Goal: Task Accomplishment & Management: Use online tool/utility

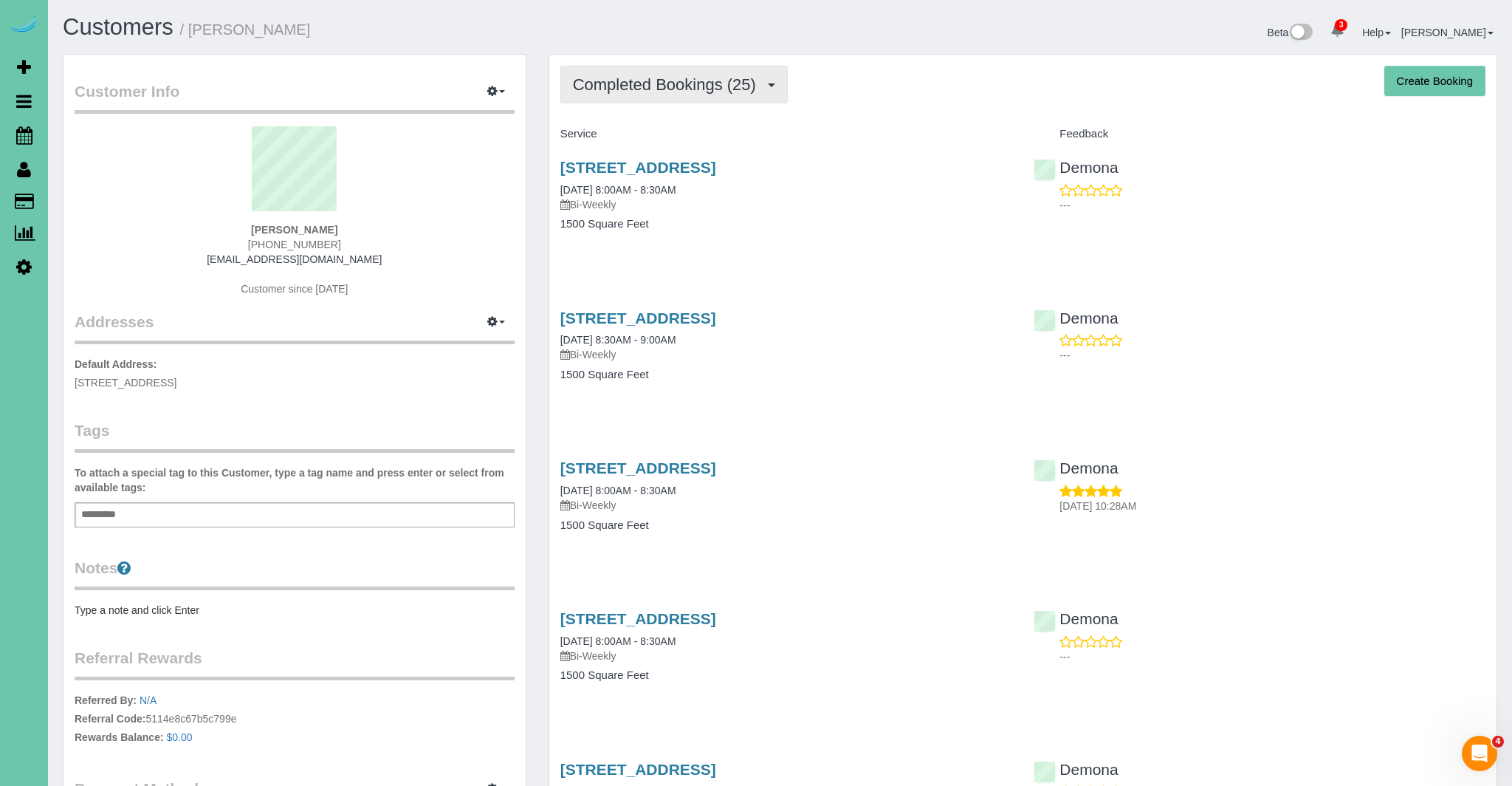
click at [718, 90] on span "Completed Bookings (25)" at bounding box center [667, 84] width 190 height 18
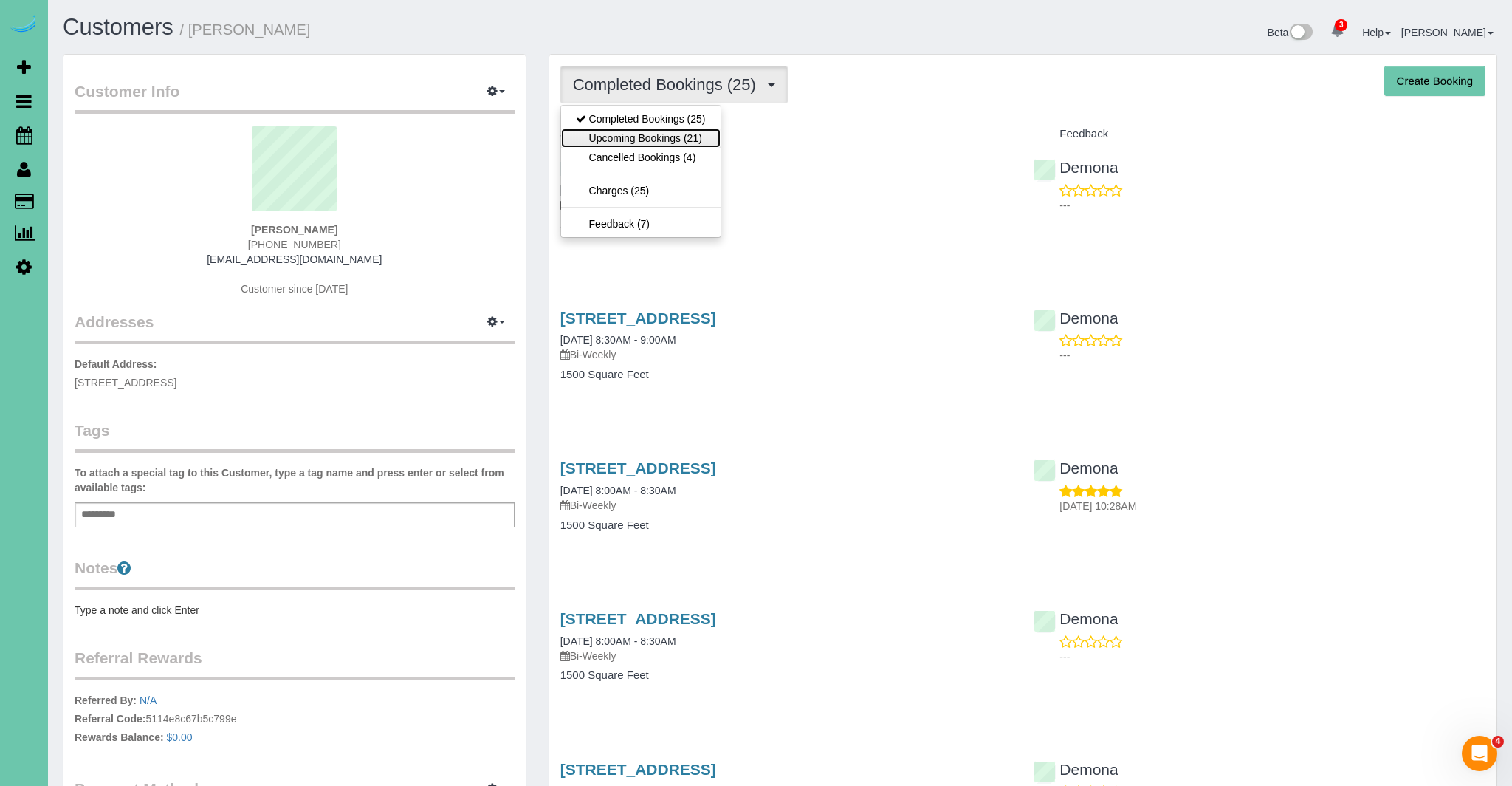
click at [672, 140] on link "Upcoming Bookings (21)" at bounding box center [641, 137] width 159 height 19
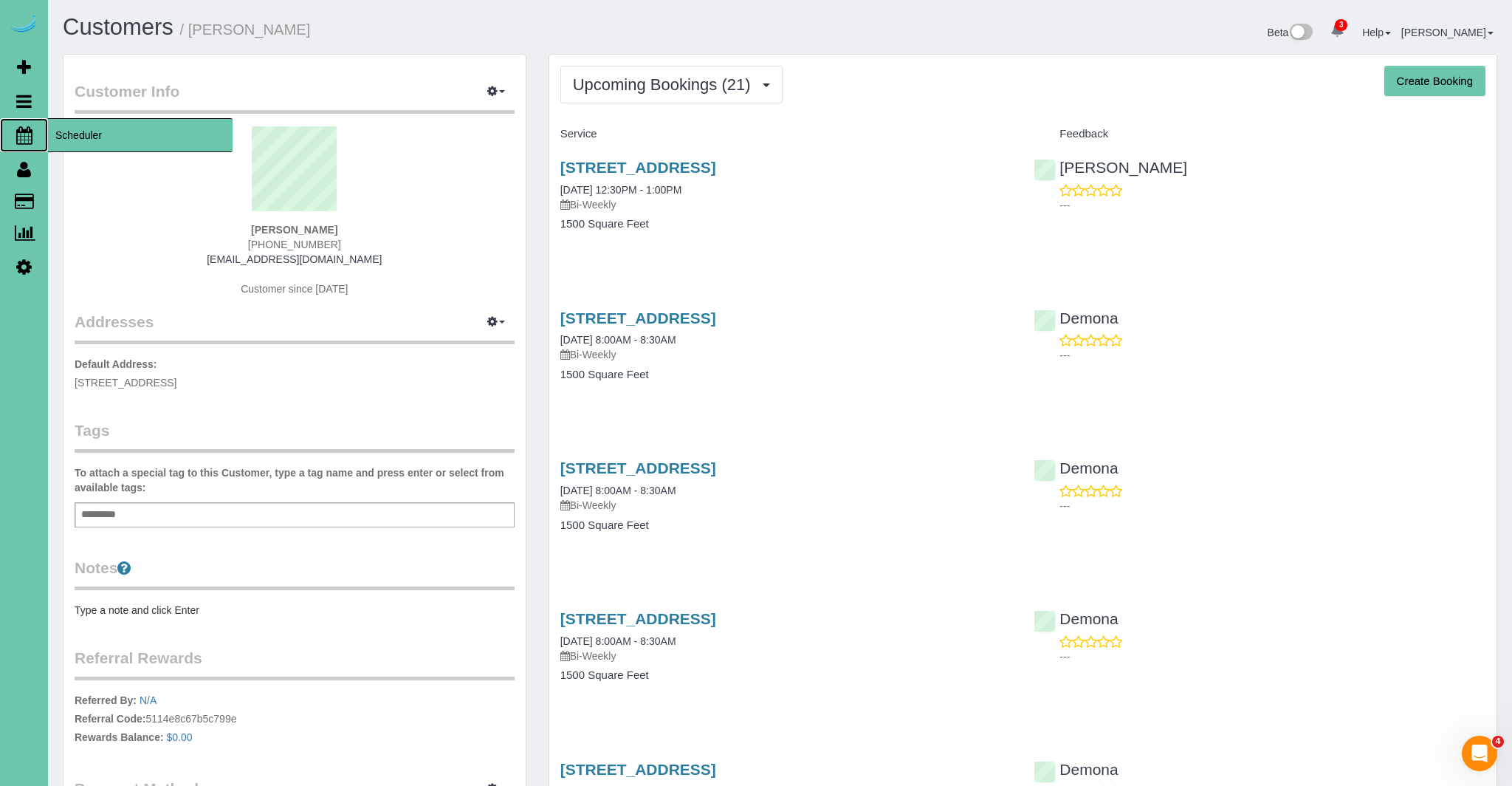
click at [30, 130] on icon at bounding box center [24, 134] width 16 height 17
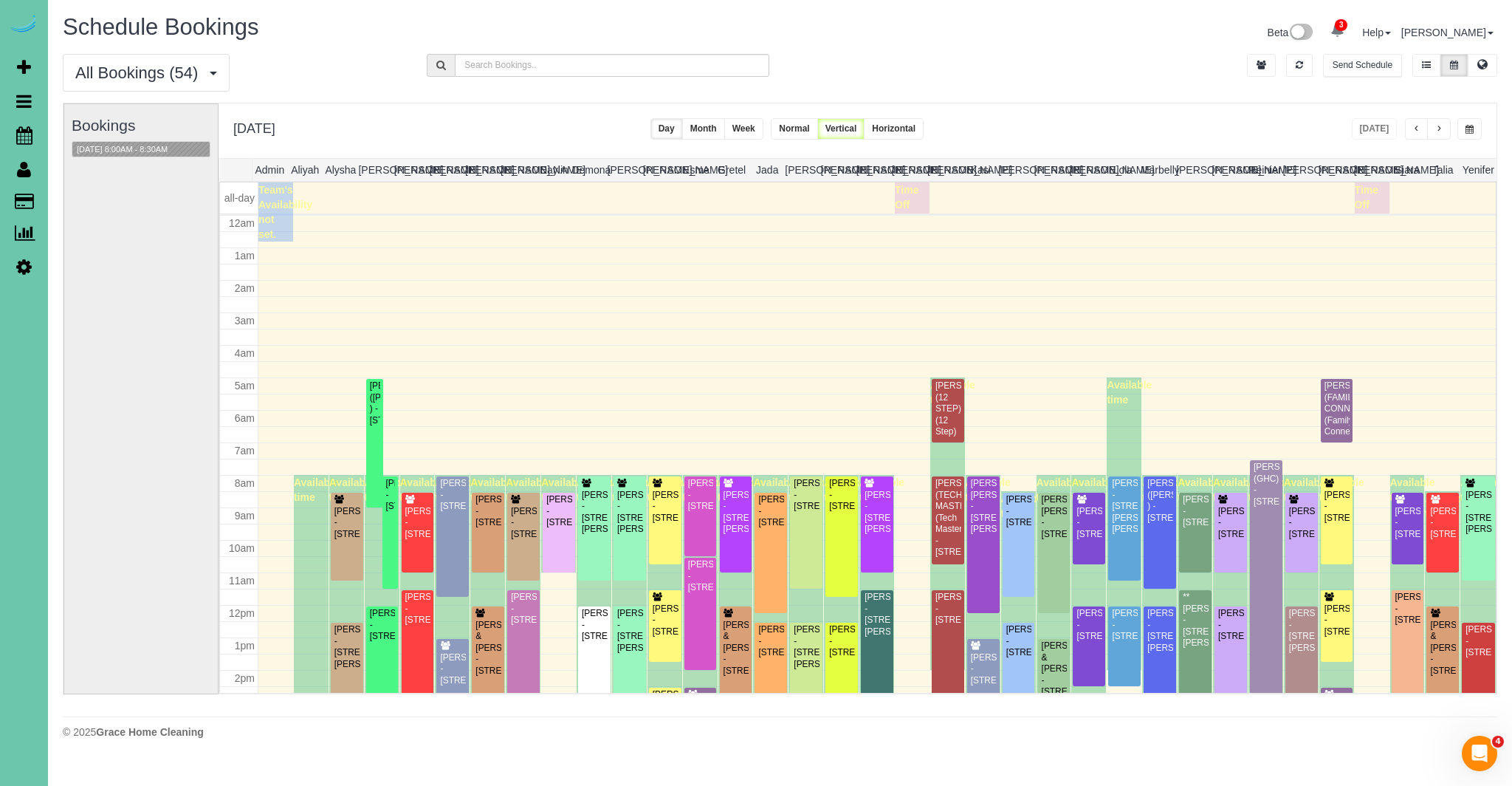
scroll to position [196, 0]
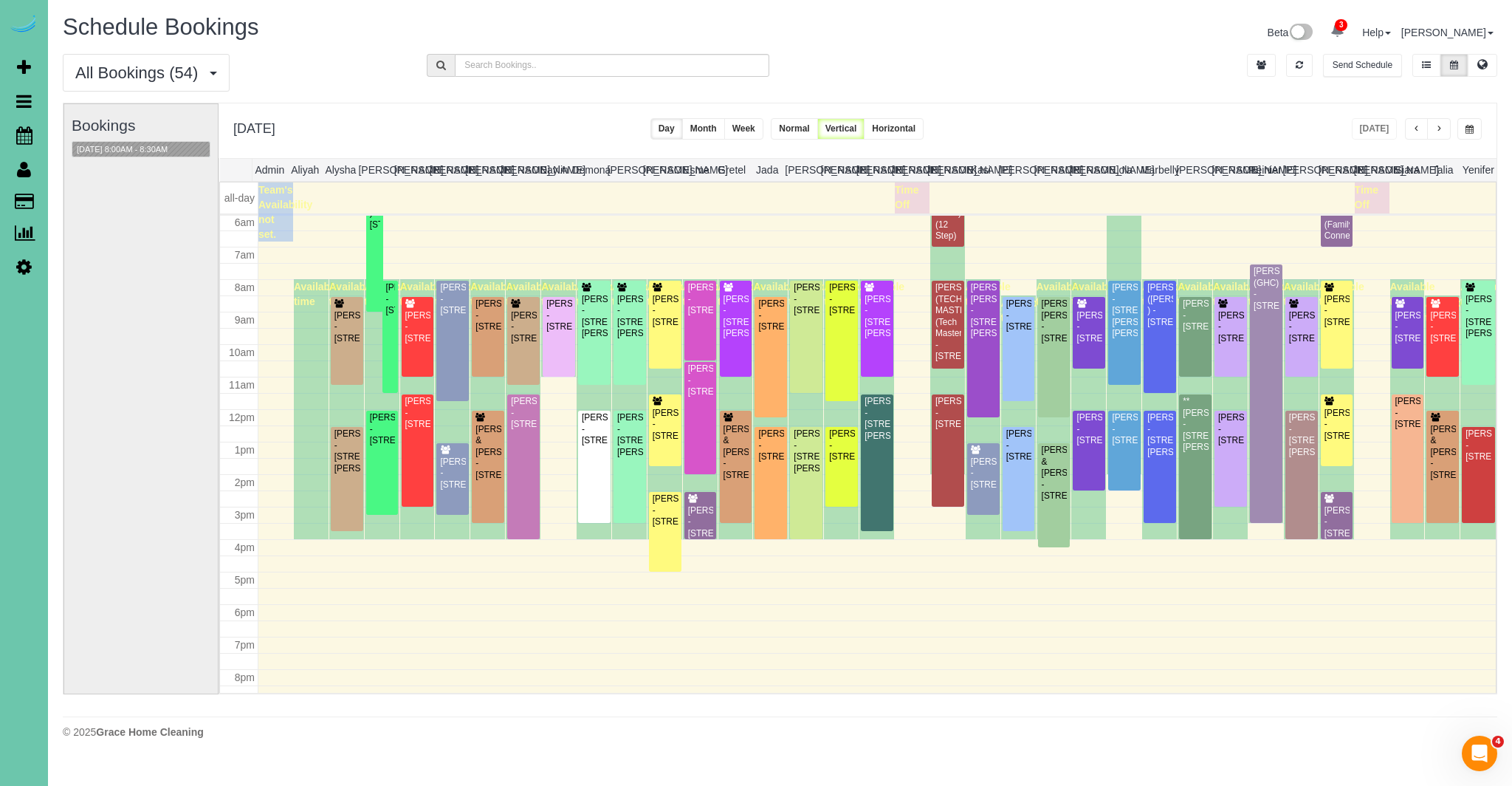
click at [1476, 129] on button "button" at bounding box center [1470, 129] width 24 height 21
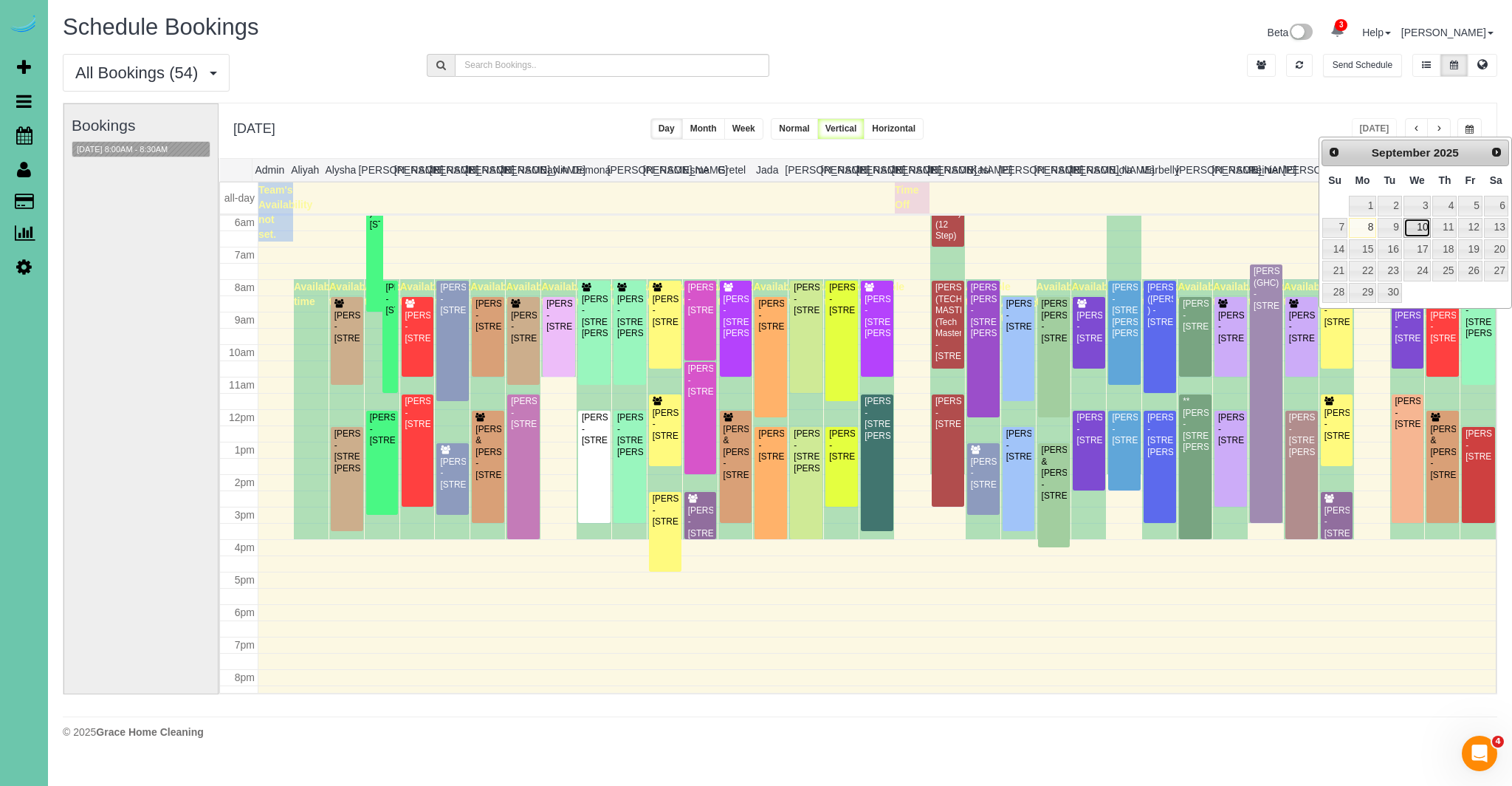
click at [1422, 231] on link "10" at bounding box center [1417, 228] width 28 height 20
type input "**********"
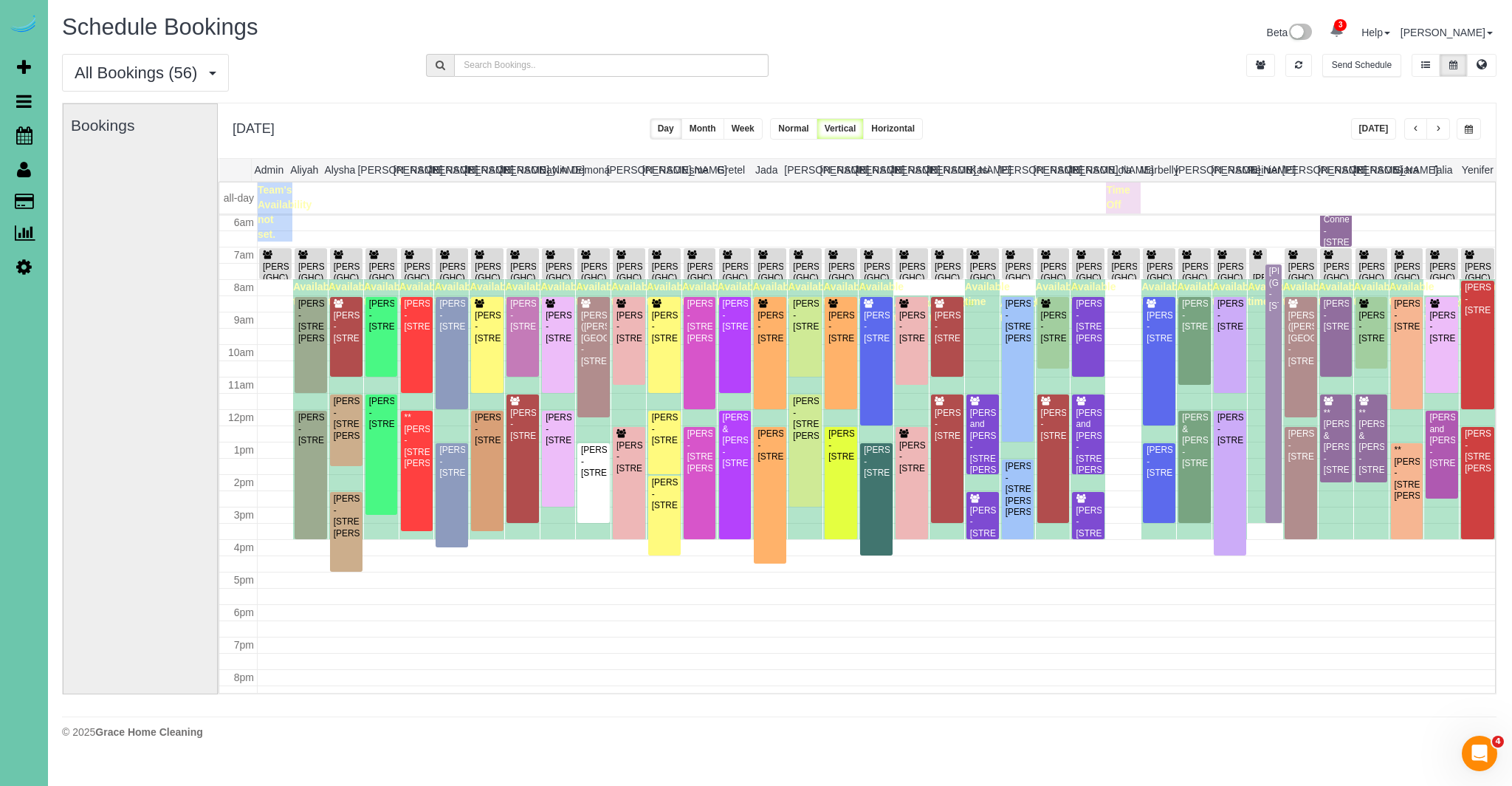
click at [1382, 128] on button "[DATE]" at bounding box center [1374, 129] width 45 height 21
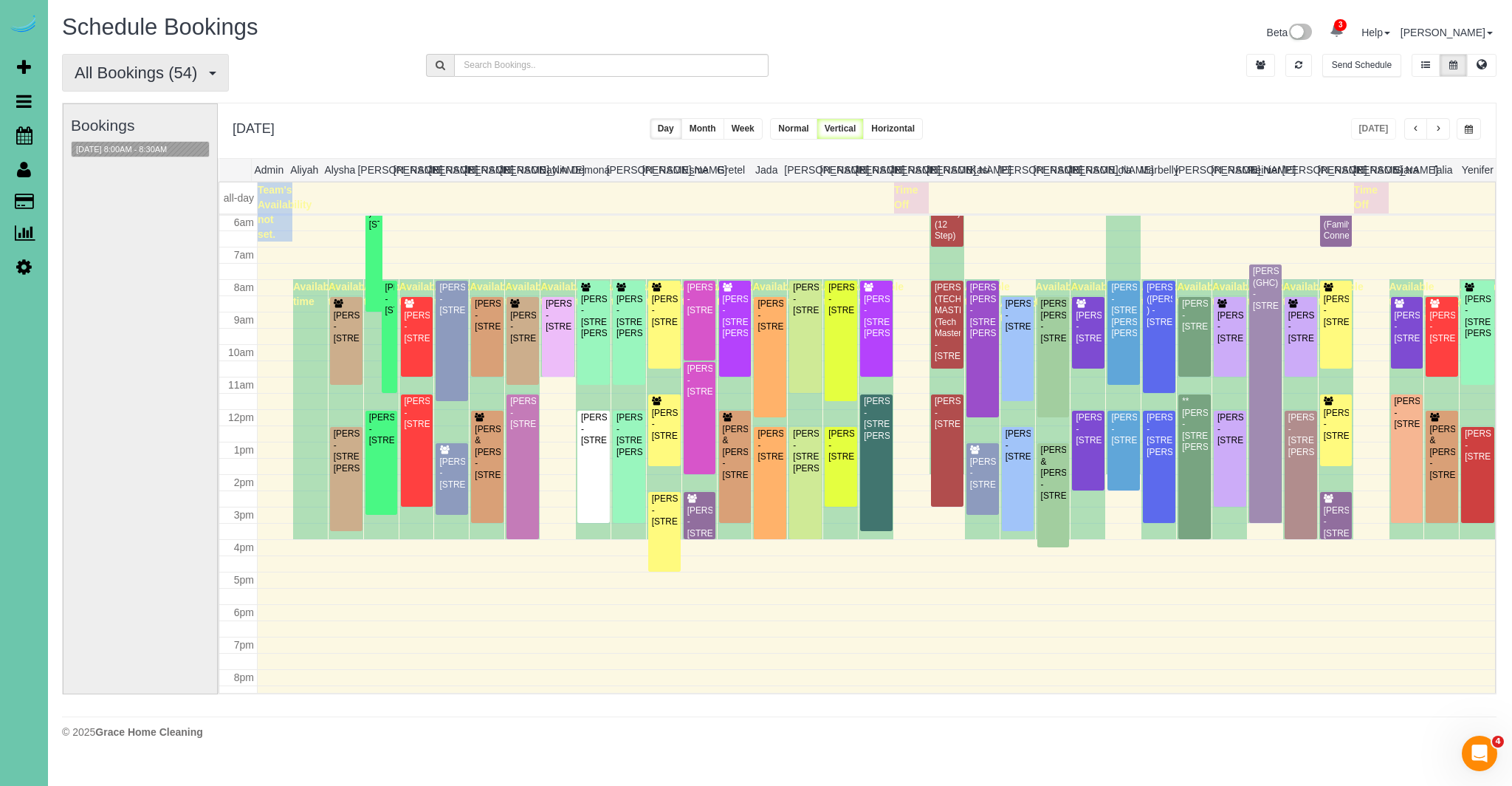
click at [114, 68] on span "All Bookings (54)" at bounding box center [139, 73] width 130 height 18
click at [128, 126] on link "Unassigned Bookings" at bounding box center [141, 126] width 156 height 19
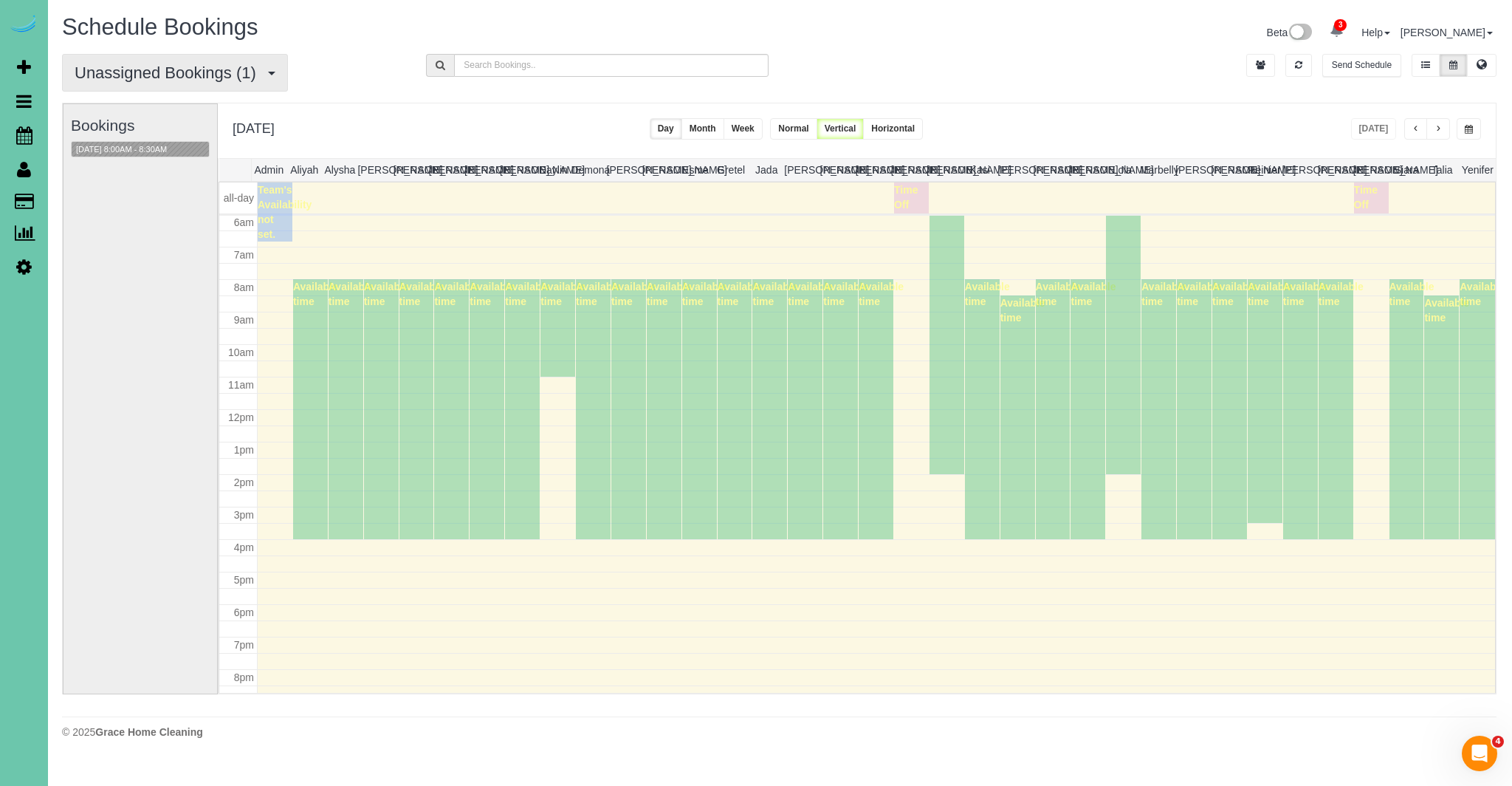
drag, startPoint x: 179, startPoint y: 72, endPoint x: 152, endPoint y: 108, distance: 45.0
click at [179, 72] on span "Unassigned Bookings (1)" at bounding box center [168, 73] width 189 height 18
click at [130, 165] on link "New Customer Bookings" at bounding box center [141, 164] width 156 height 19
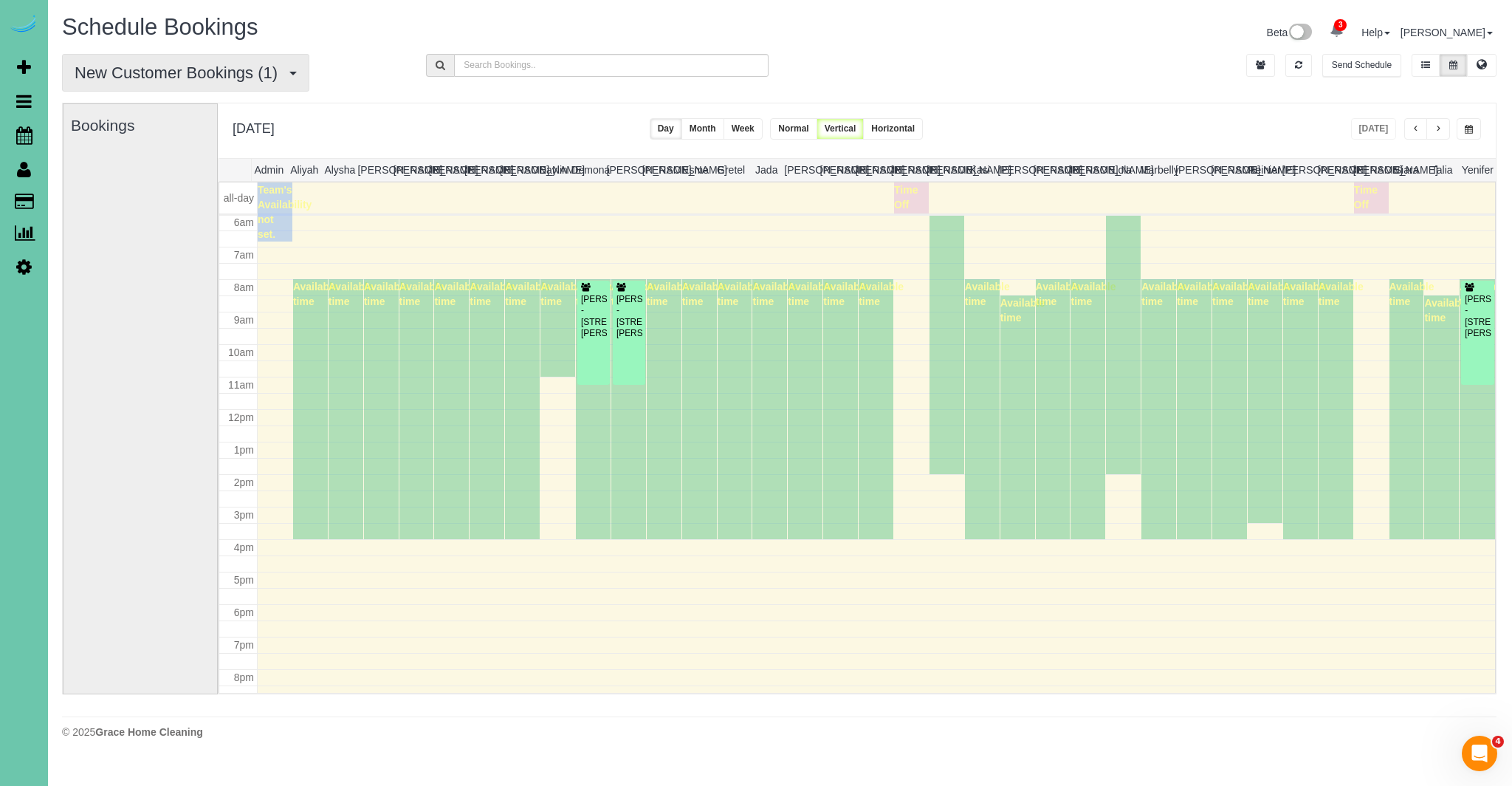
click at [152, 68] on span "New Customer Bookings (1)" at bounding box center [179, 73] width 210 height 18
click at [177, 74] on span "New Customer Bookings (1)" at bounding box center [179, 73] width 210 height 18
click at [164, 91] on div "New Customer Bookings (1) All Bookings Unassigned Bookings Recurring Bookings N…" at bounding box center [779, 78] width 1457 height 49
drag, startPoint x: 160, startPoint y: 65, endPoint x: 158, endPoint y: 72, distance: 7.3
click at [160, 69] on span "New Customer Bookings (1)" at bounding box center [179, 73] width 210 height 18
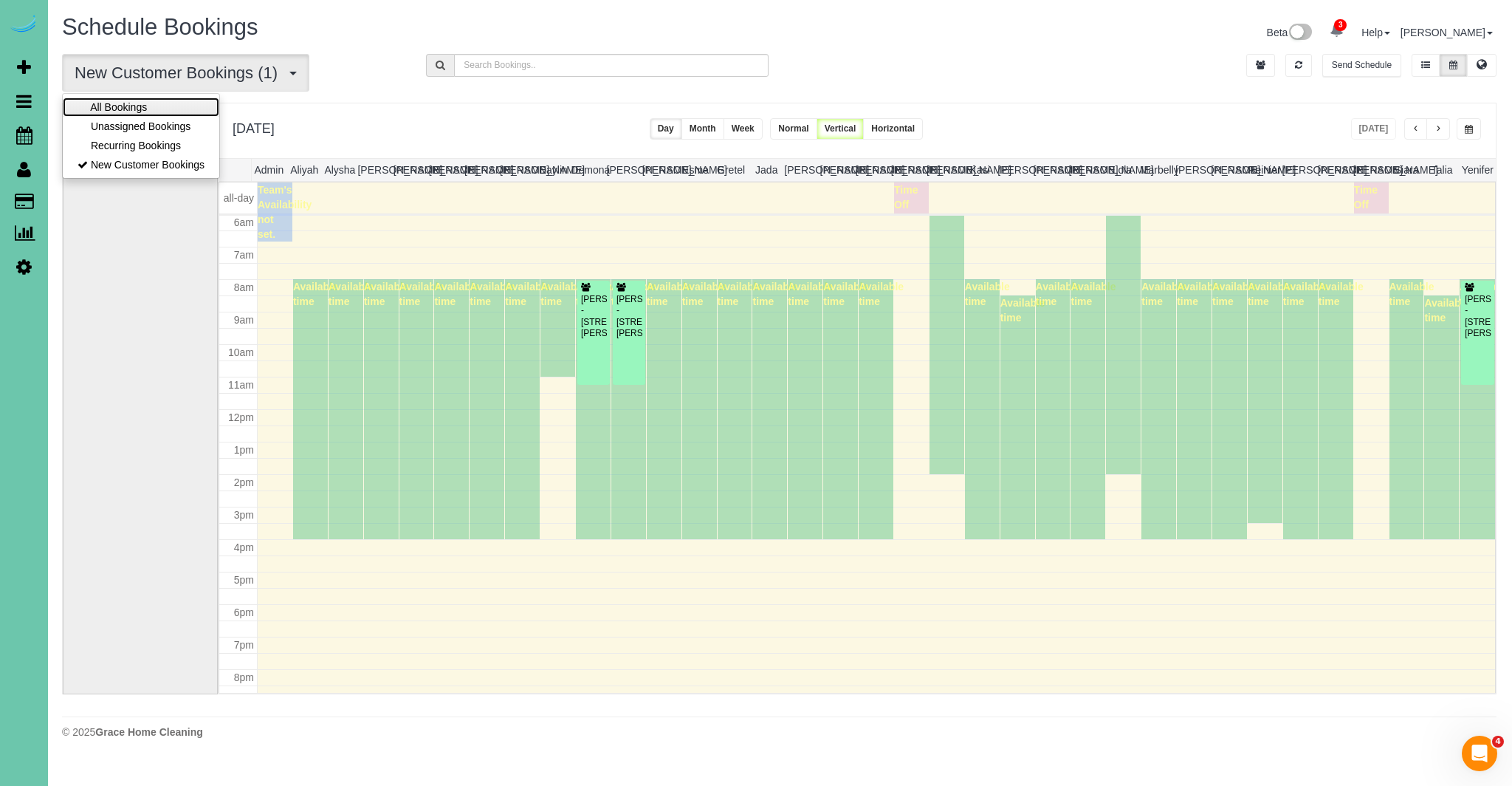
click at [130, 109] on link "All Bookings" at bounding box center [141, 107] width 156 height 19
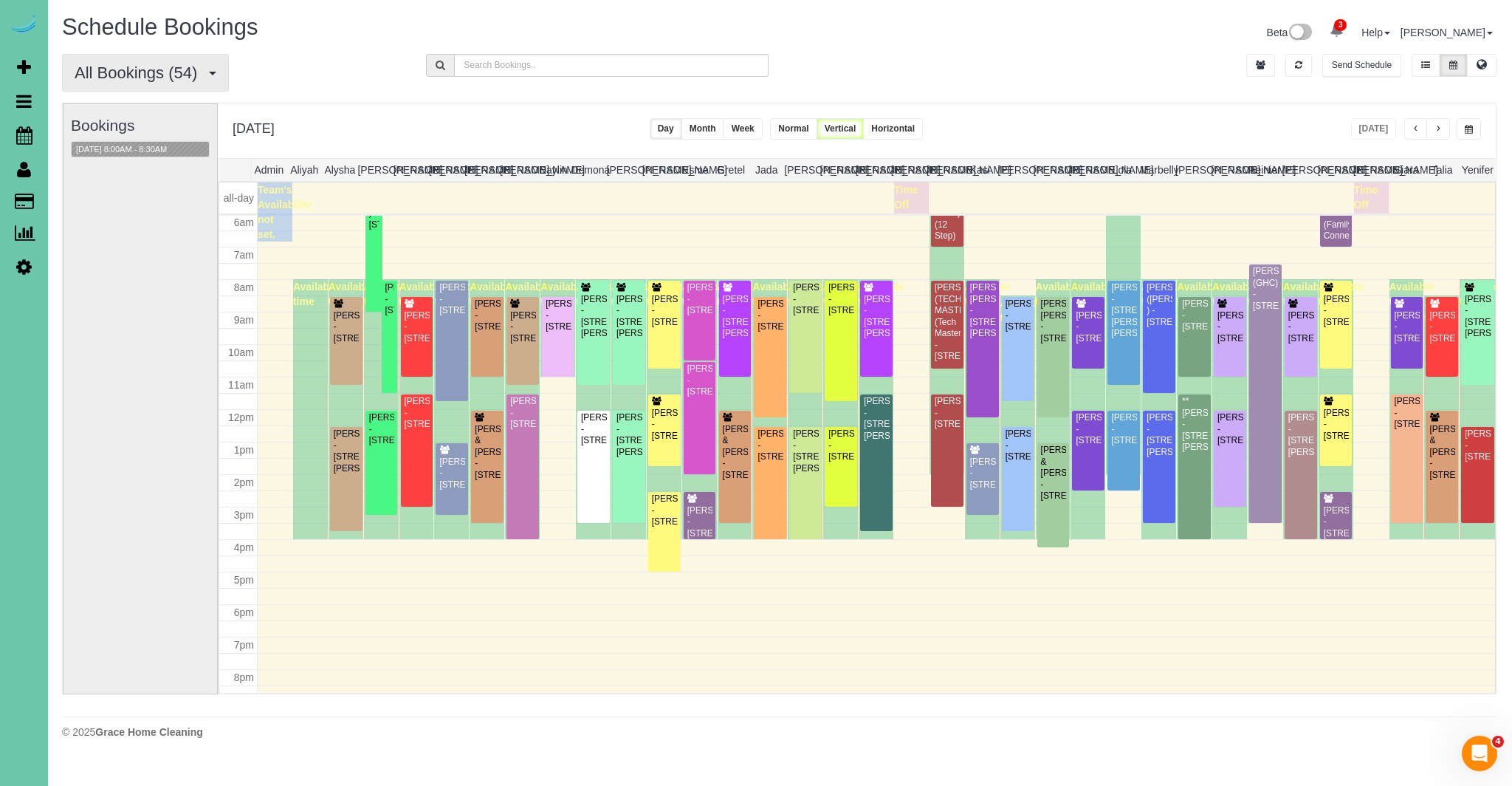
click at [113, 72] on span "All Bookings (54)" at bounding box center [139, 73] width 130 height 18
click at [109, 146] on link "Recurring Bookings" at bounding box center [141, 145] width 156 height 19
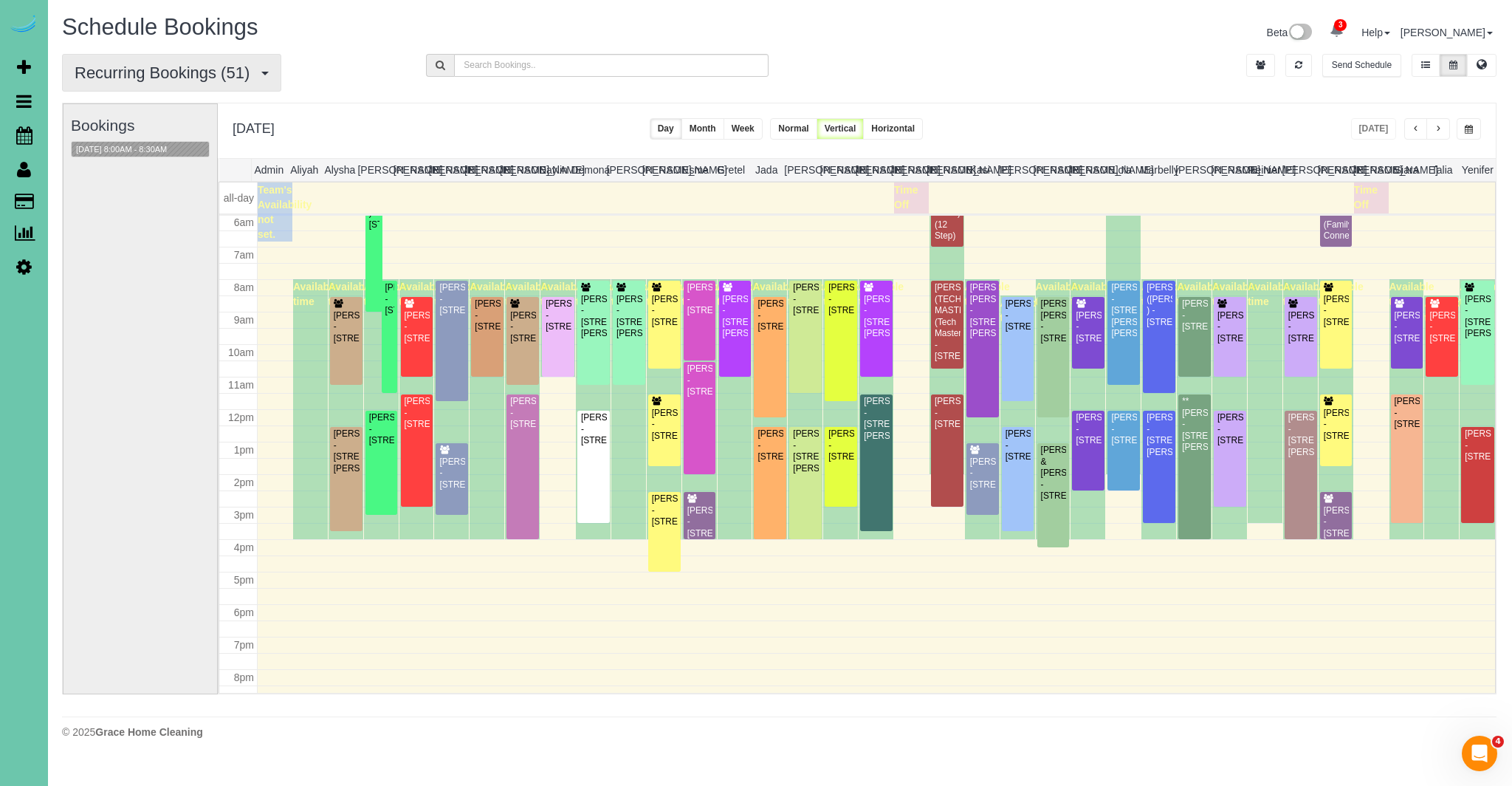
click at [143, 71] on span "Recurring Bookings (51)" at bounding box center [165, 73] width 182 height 18
click at [127, 105] on link "All Bookings" at bounding box center [141, 107] width 156 height 19
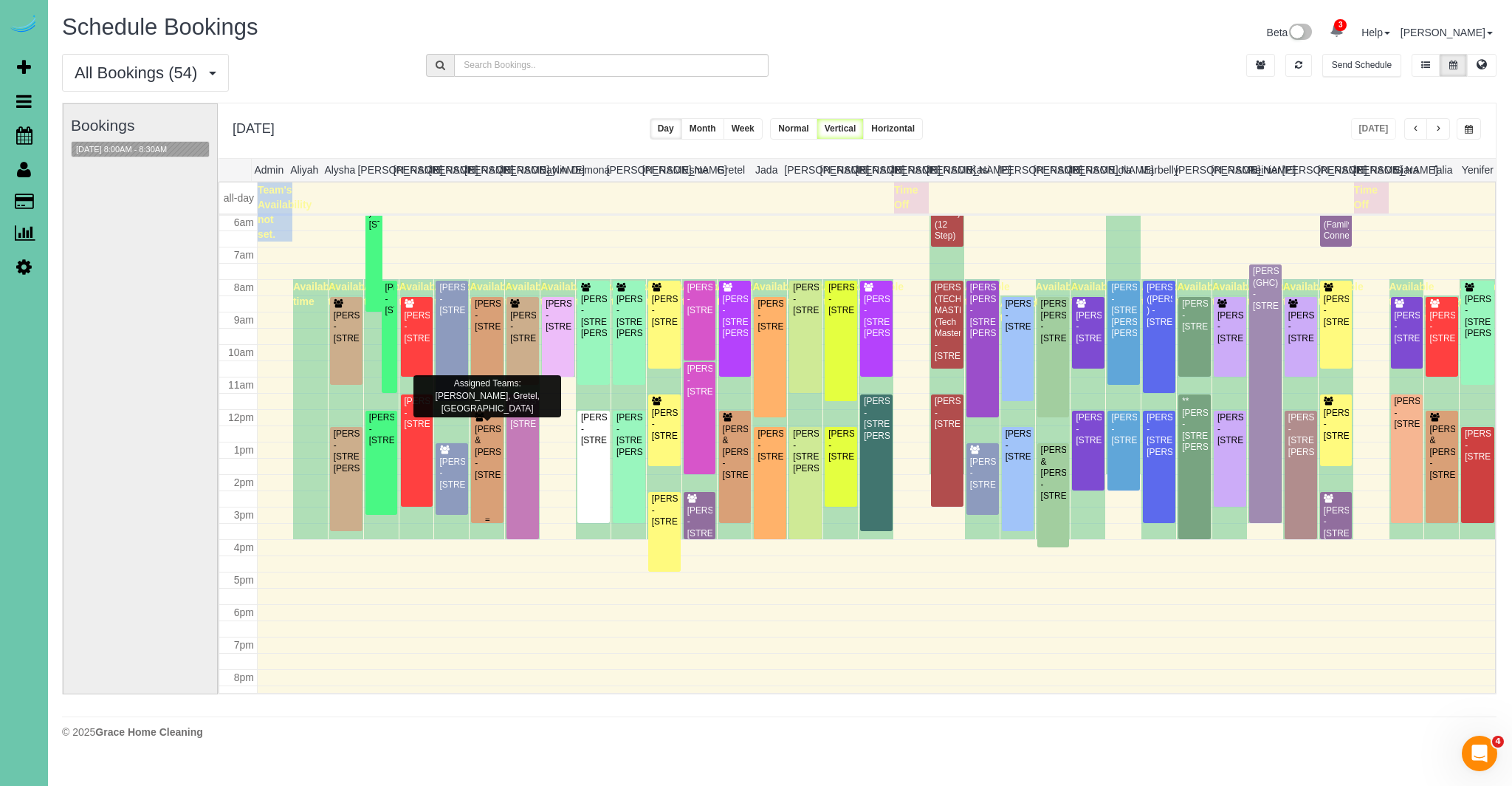
click at [491, 451] on div "[PERSON_NAME] & [PERSON_NAME] - [STREET_ADDRESS]" at bounding box center [487, 452] width 27 height 57
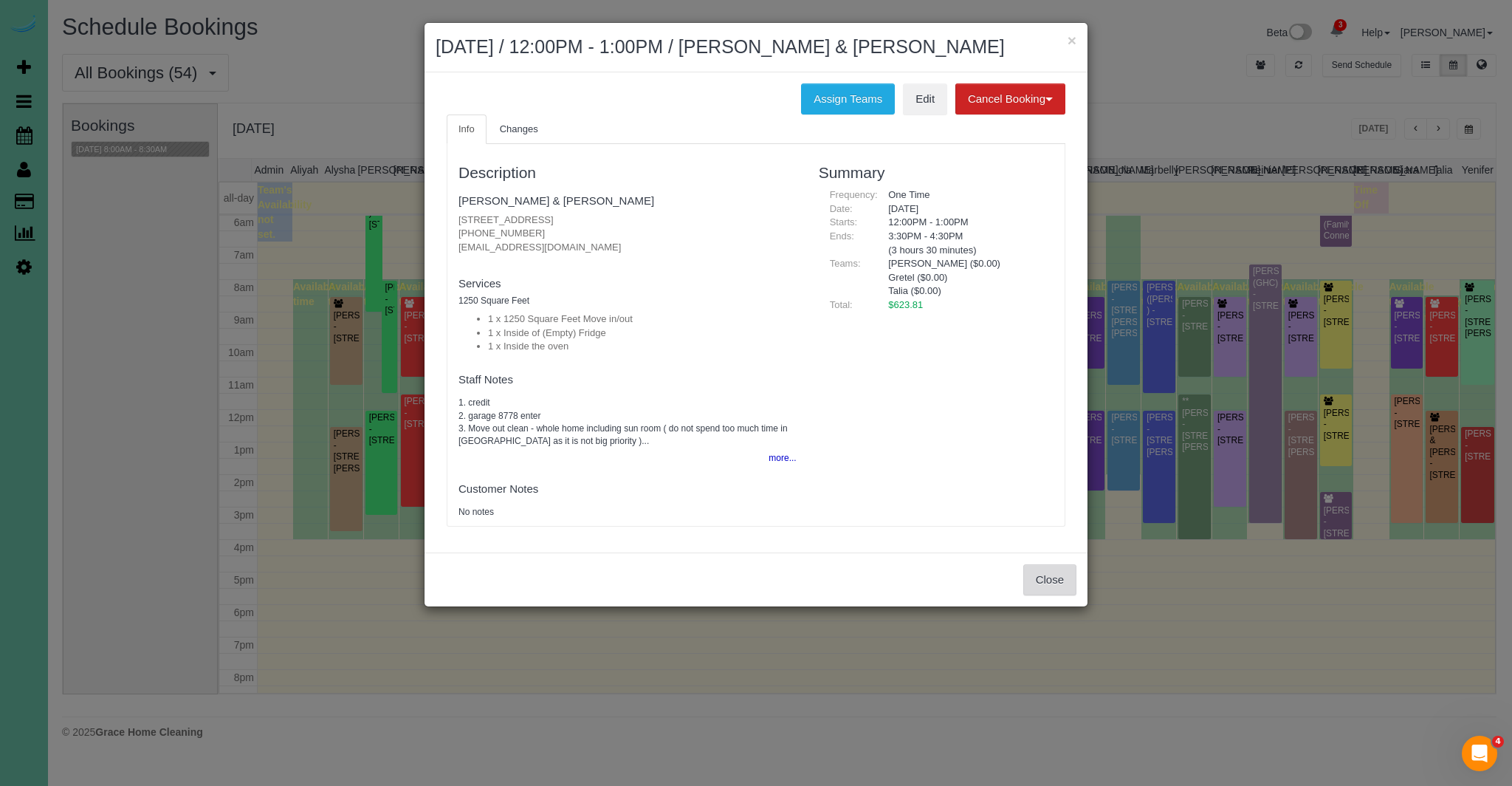
click at [1042, 579] on button "Close" at bounding box center [1049, 580] width 53 height 31
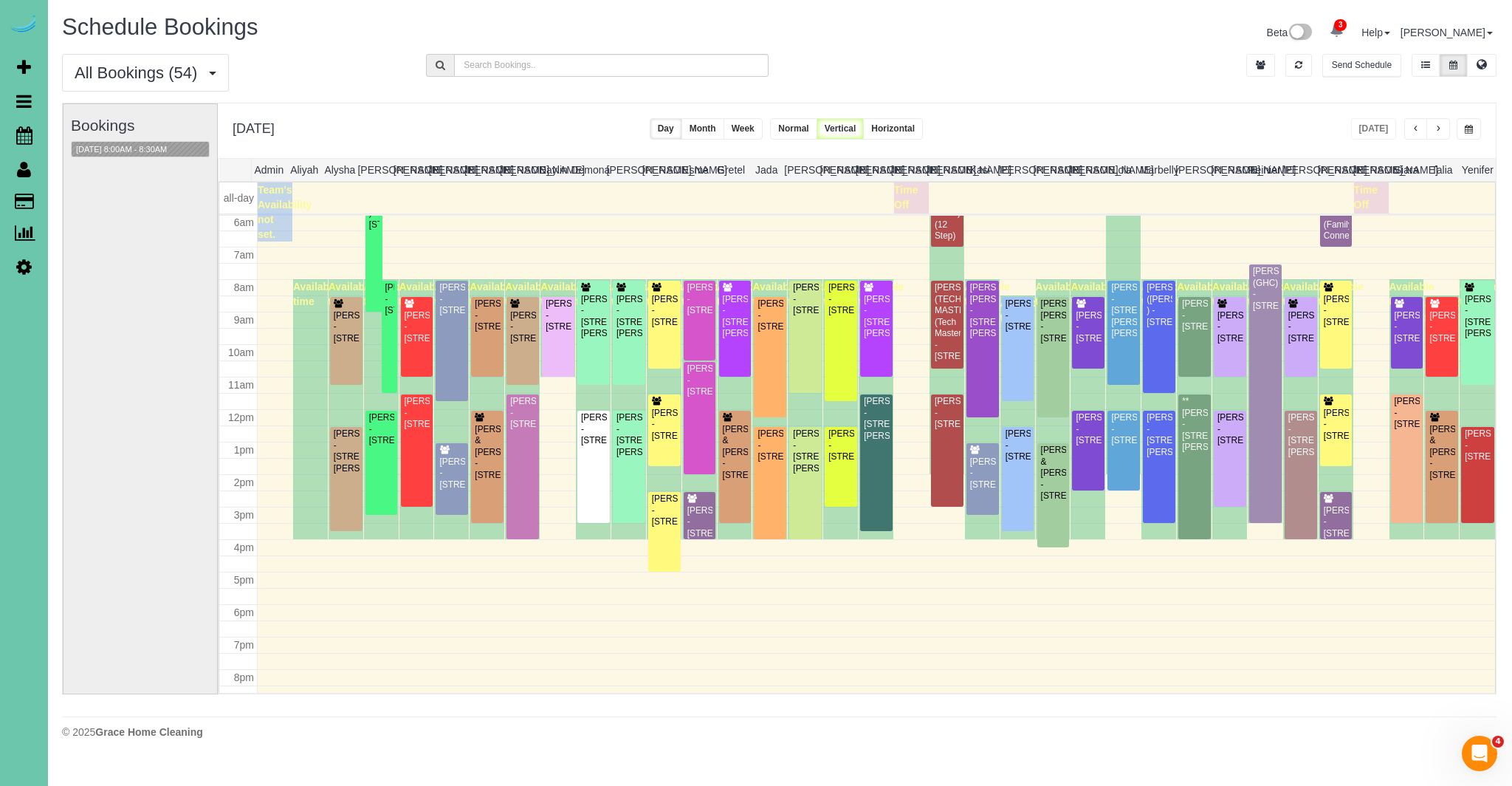
scroll to position [0, 5]
